Goal: Task Accomplishment & Management: Use online tool/utility

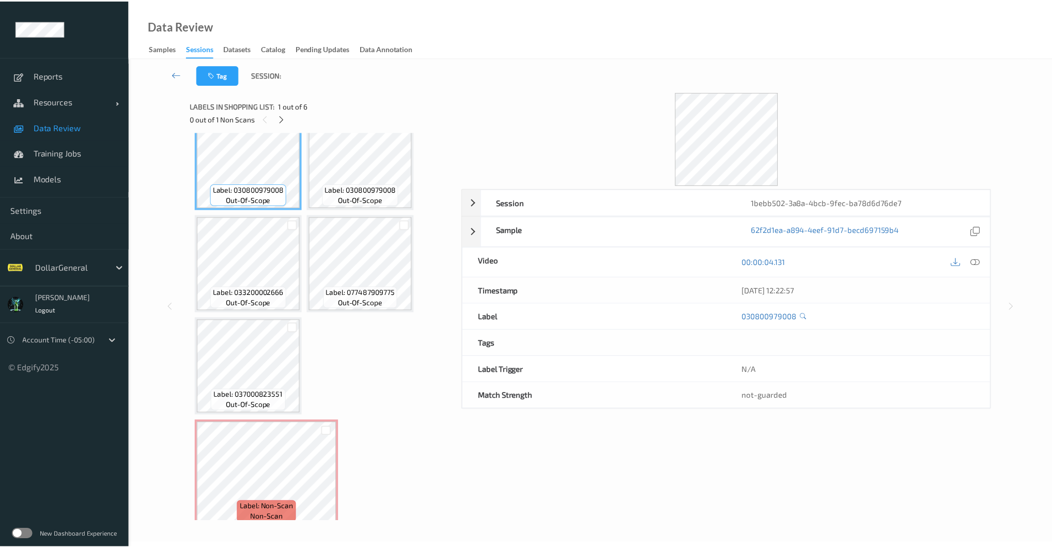
scroll to position [37, 0]
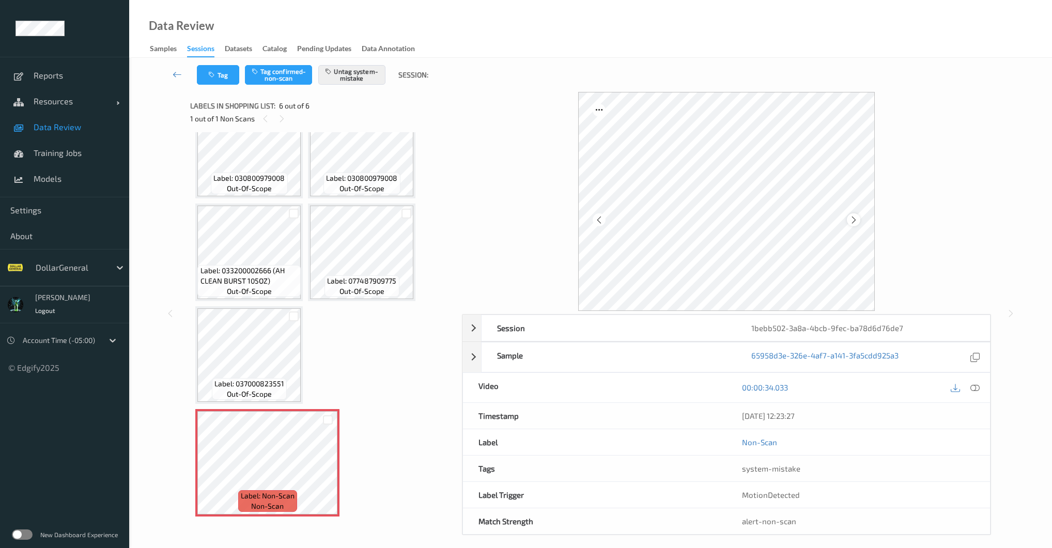
click at [853, 221] on icon at bounding box center [853, 219] width 9 height 9
click at [852, 221] on icon at bounding box center [853, 219] width 9 height 9
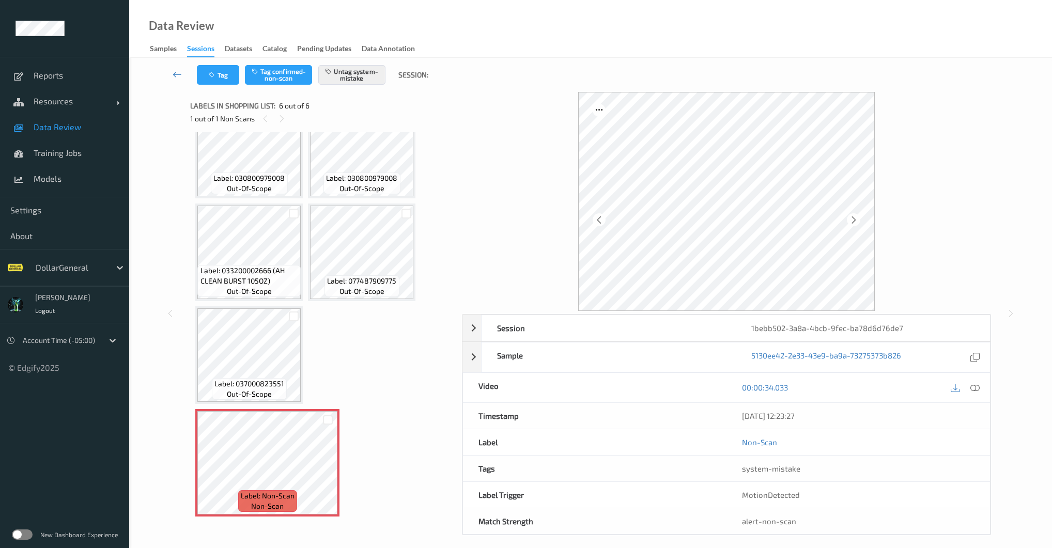
click at [852, 221] on icon at bounding box center [853, 219] width 9 height 9
click at [977, 385] on icon at bounding box center [974, 387] width 9 height 9
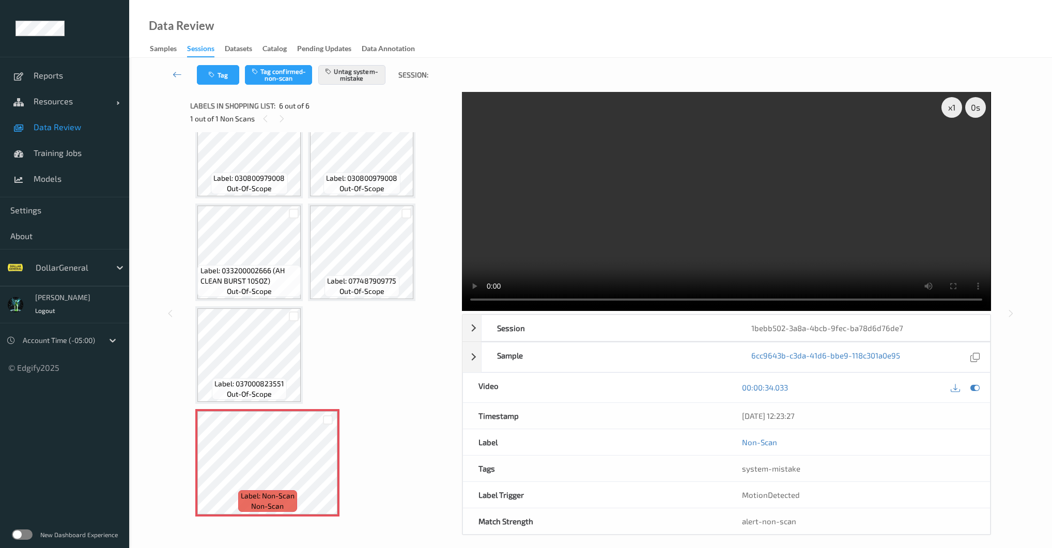
click at [56, 134] on link "Data Review" at bounding box center [64, 127] width 129 height 26
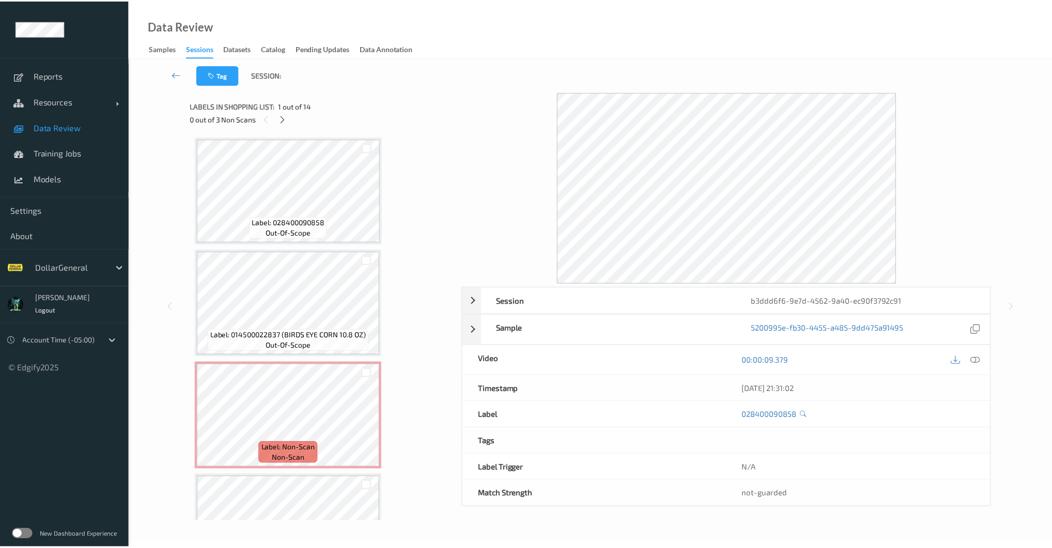
scroll to position [1091, 0]
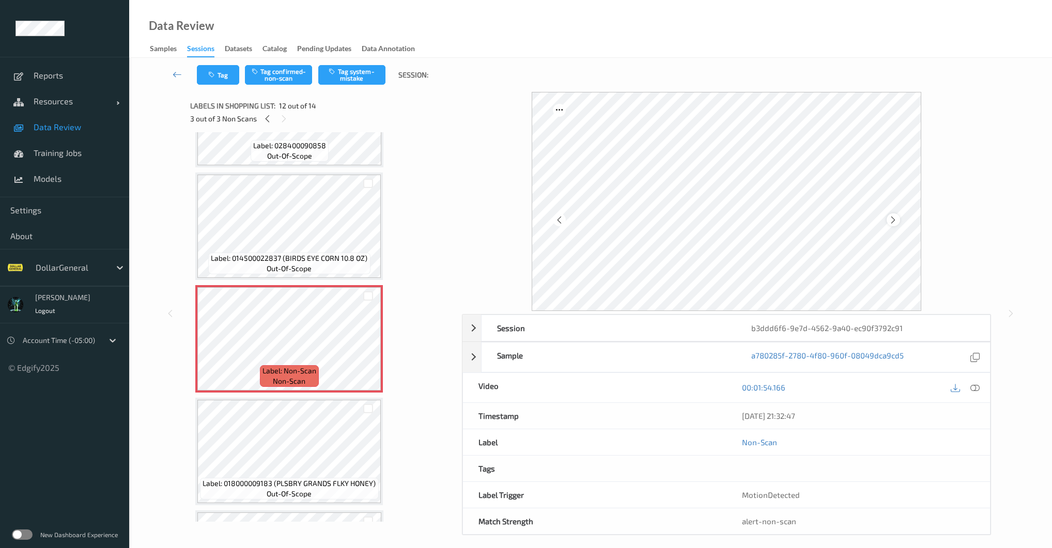
click at [894, 218] on icon at bounding box center [893, 219] width 9 height 9
